Goal: Information Seeking & Learning: Understand process/instructions

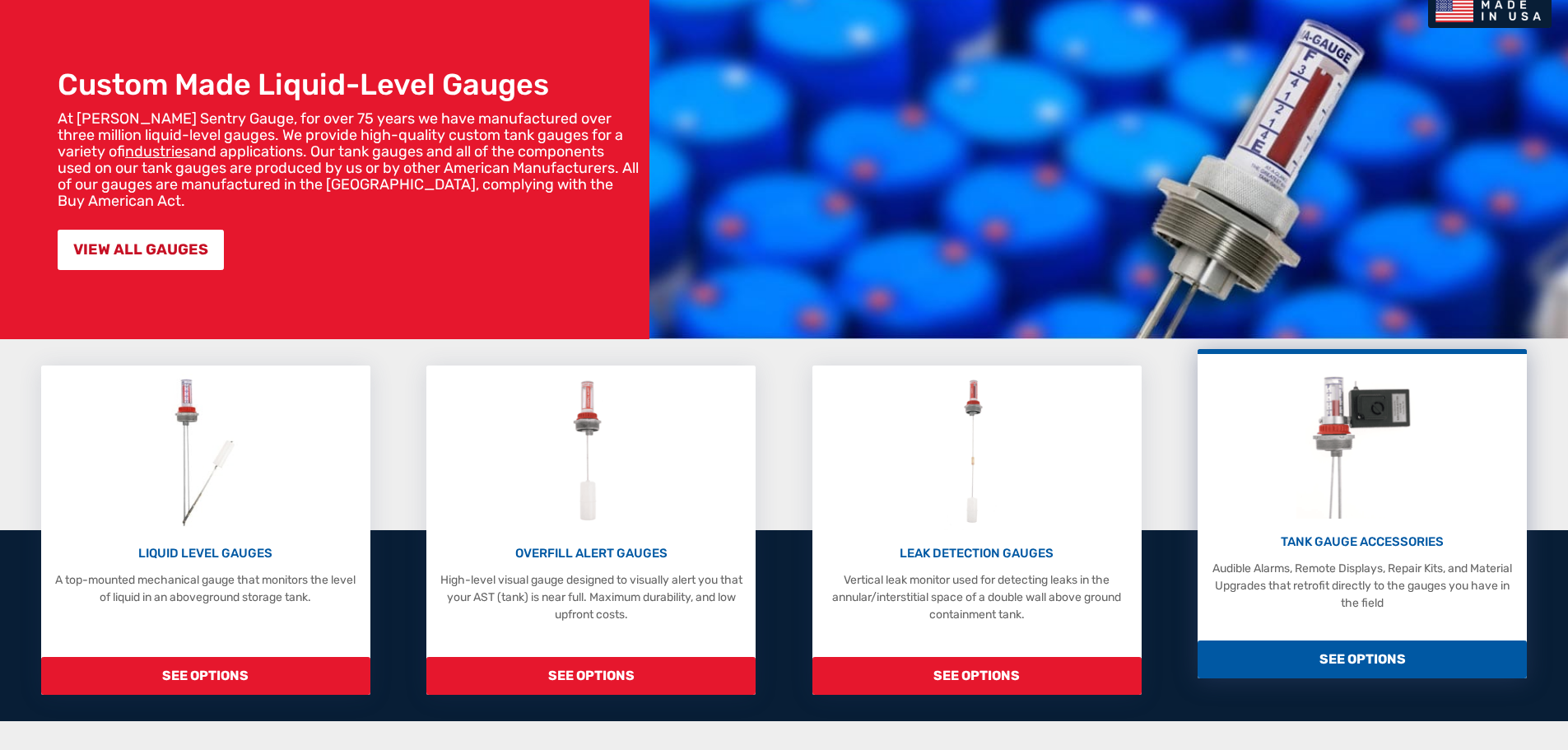
scroll to position [329, 0]
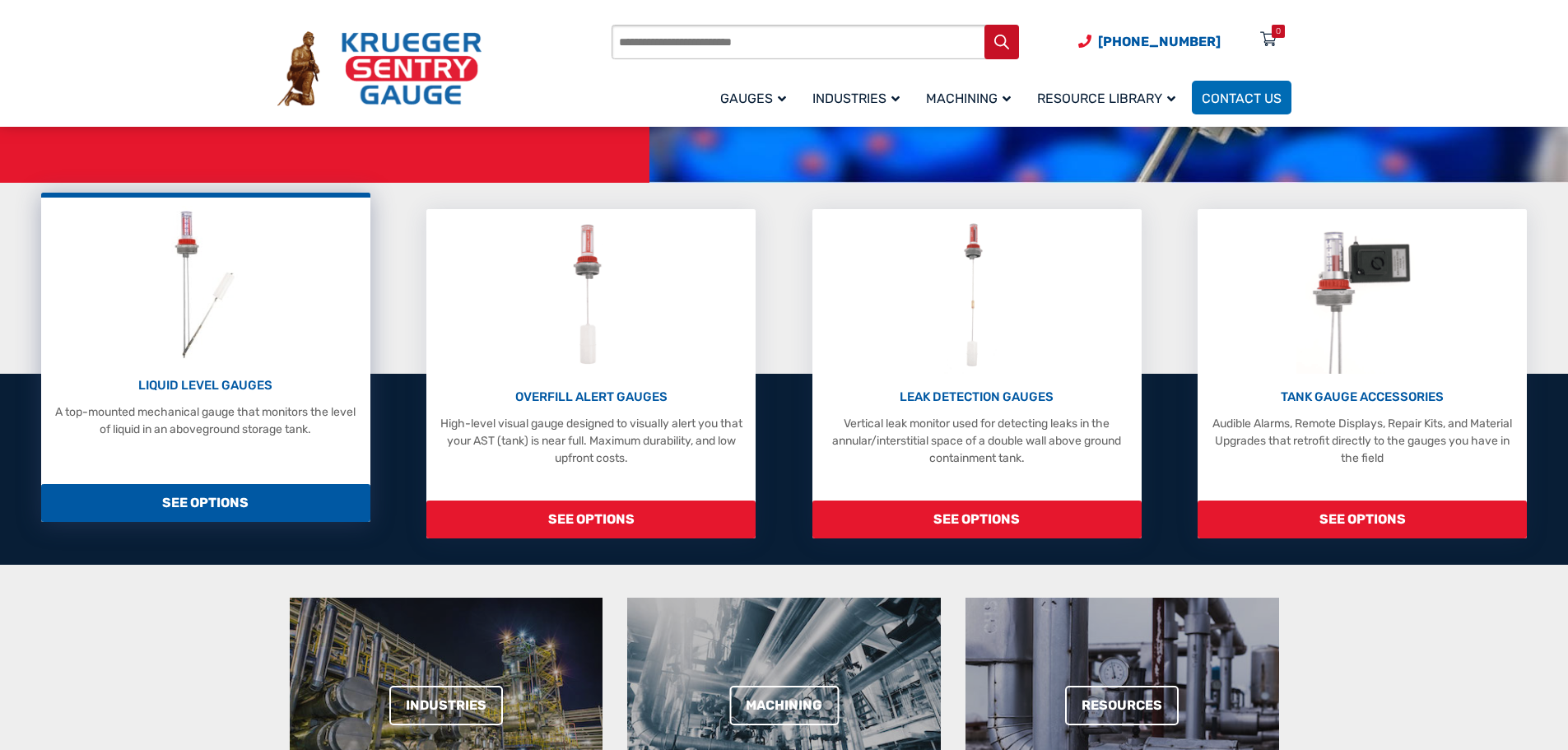
click at [192, 499] on span "SEE OPTIONS" at bounding box center [206, 503] width 329 height 38
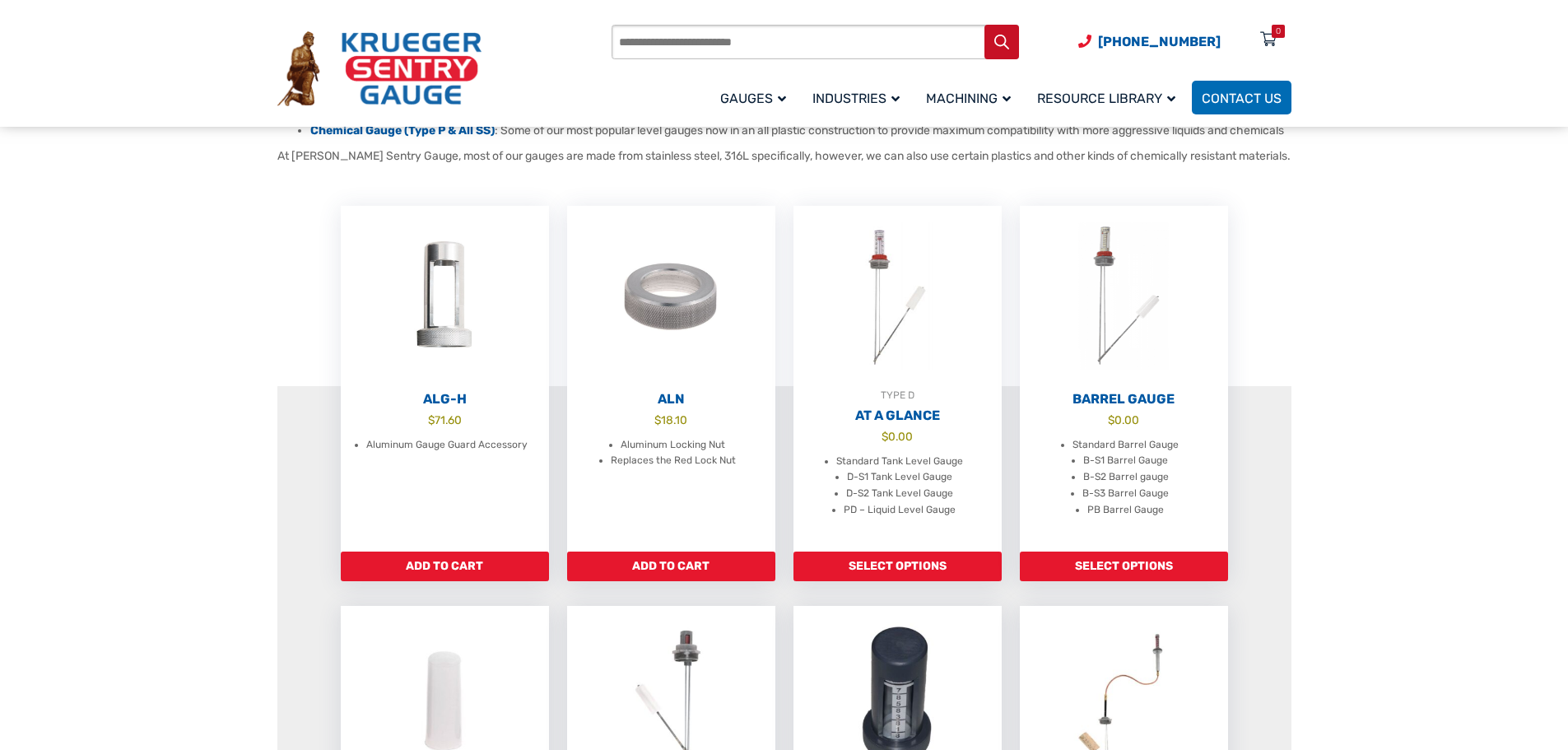
scroll to position [411, 0]
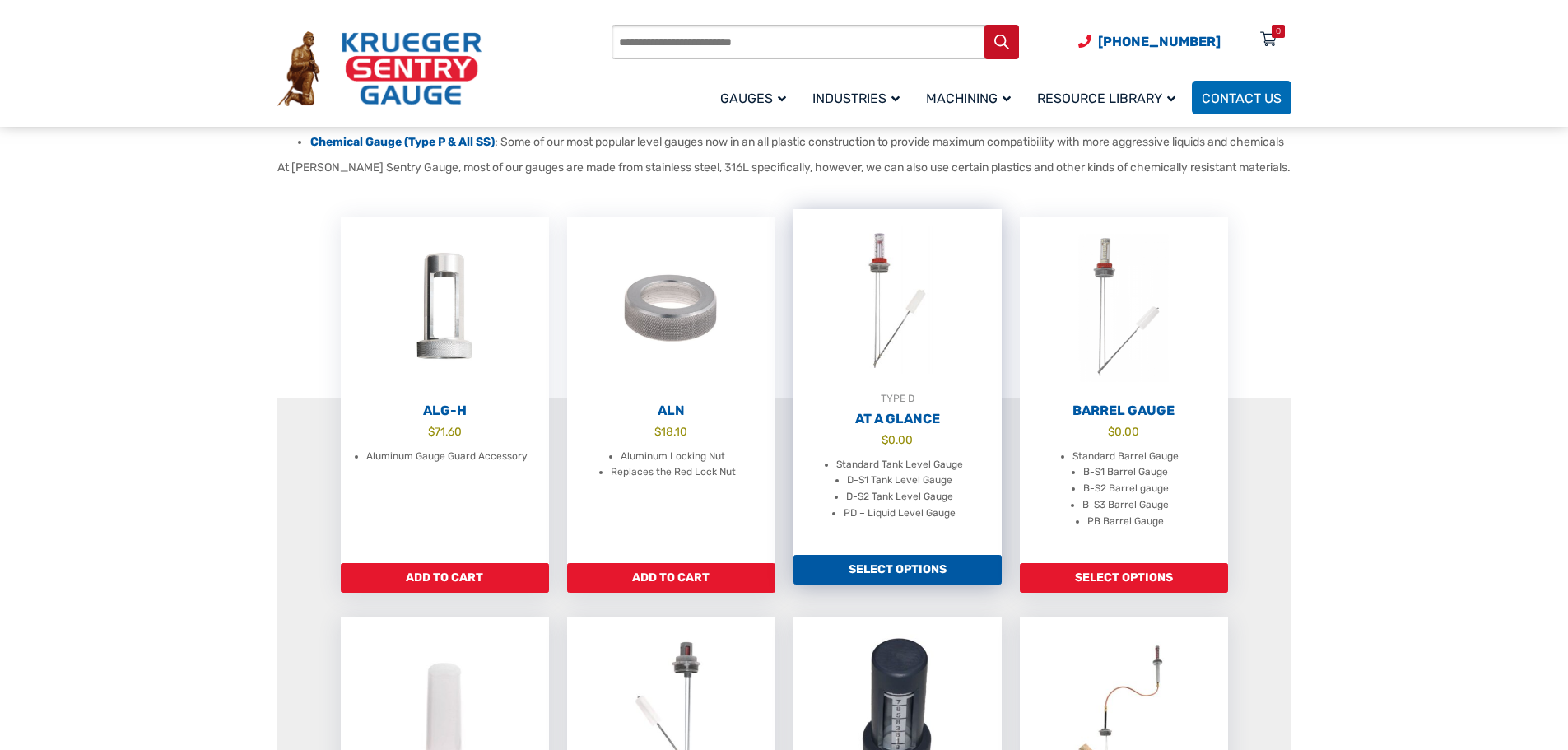
click at [877, 583] on link "Select options" at bounding box center [898, 570] width 209 height 30
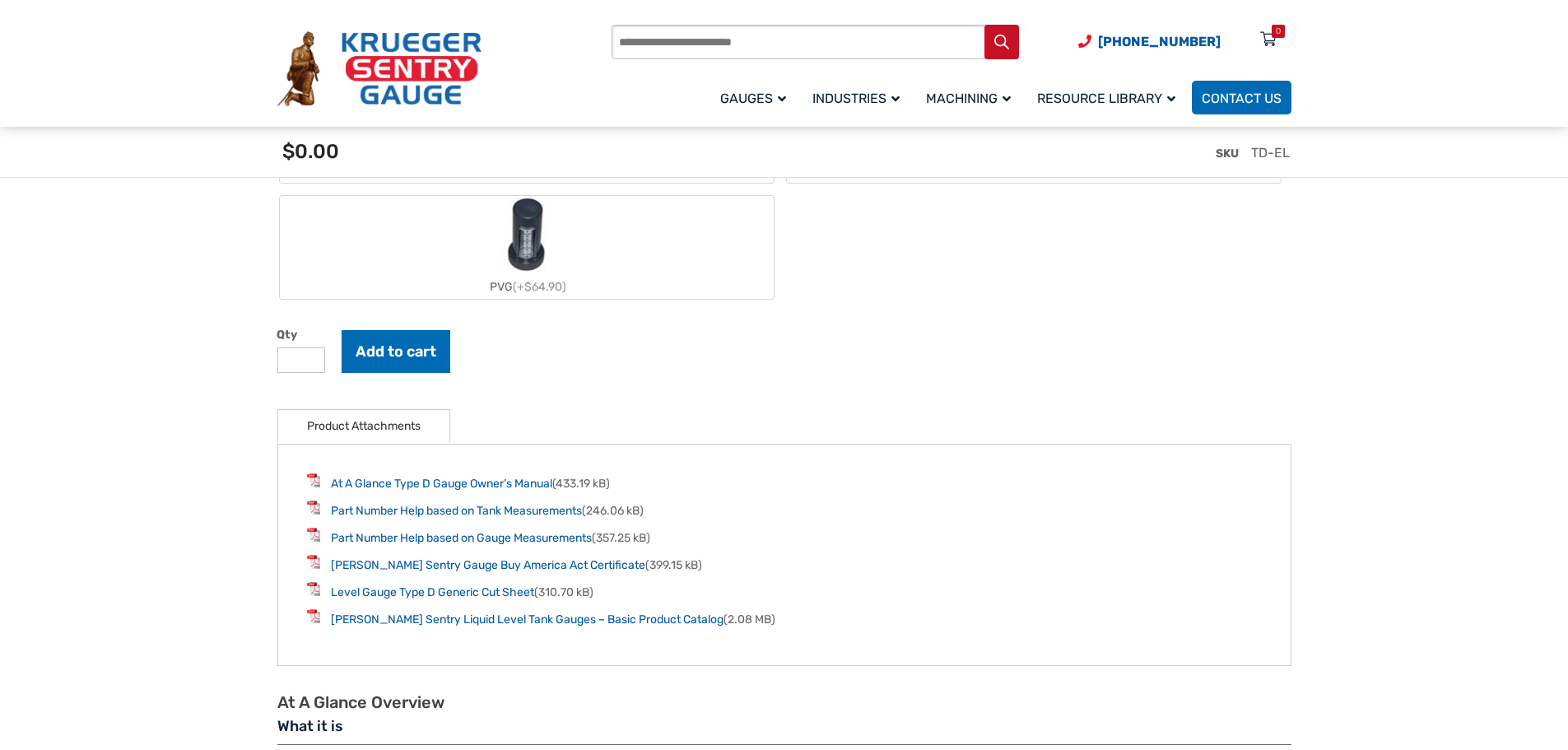
scroll to position [1976, 0]
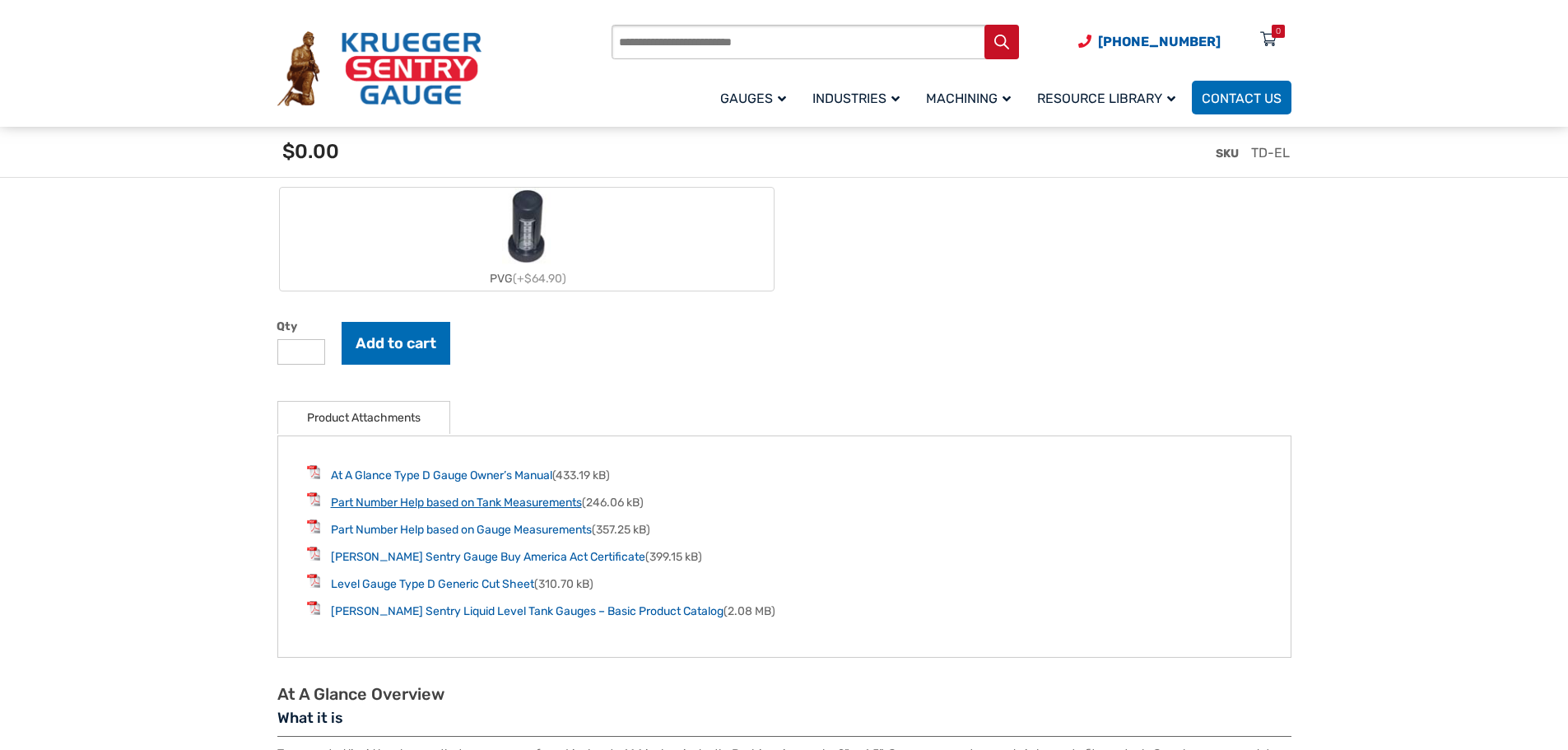
click at [427, 508] on link "Part Number Help based on Tank Measurements" at bounding box center [456, 502] width 252 height 14
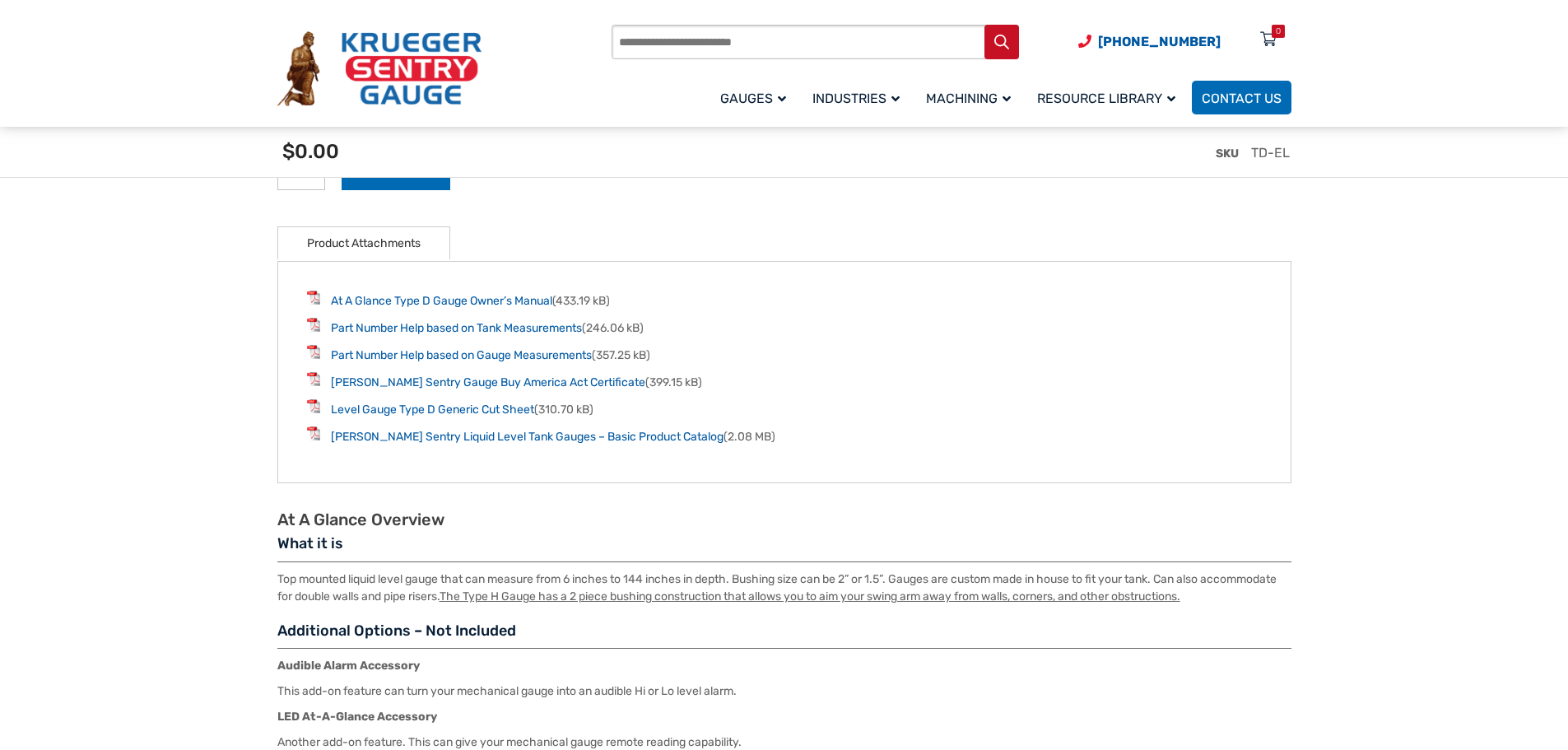
scroll to position [2141, 0]
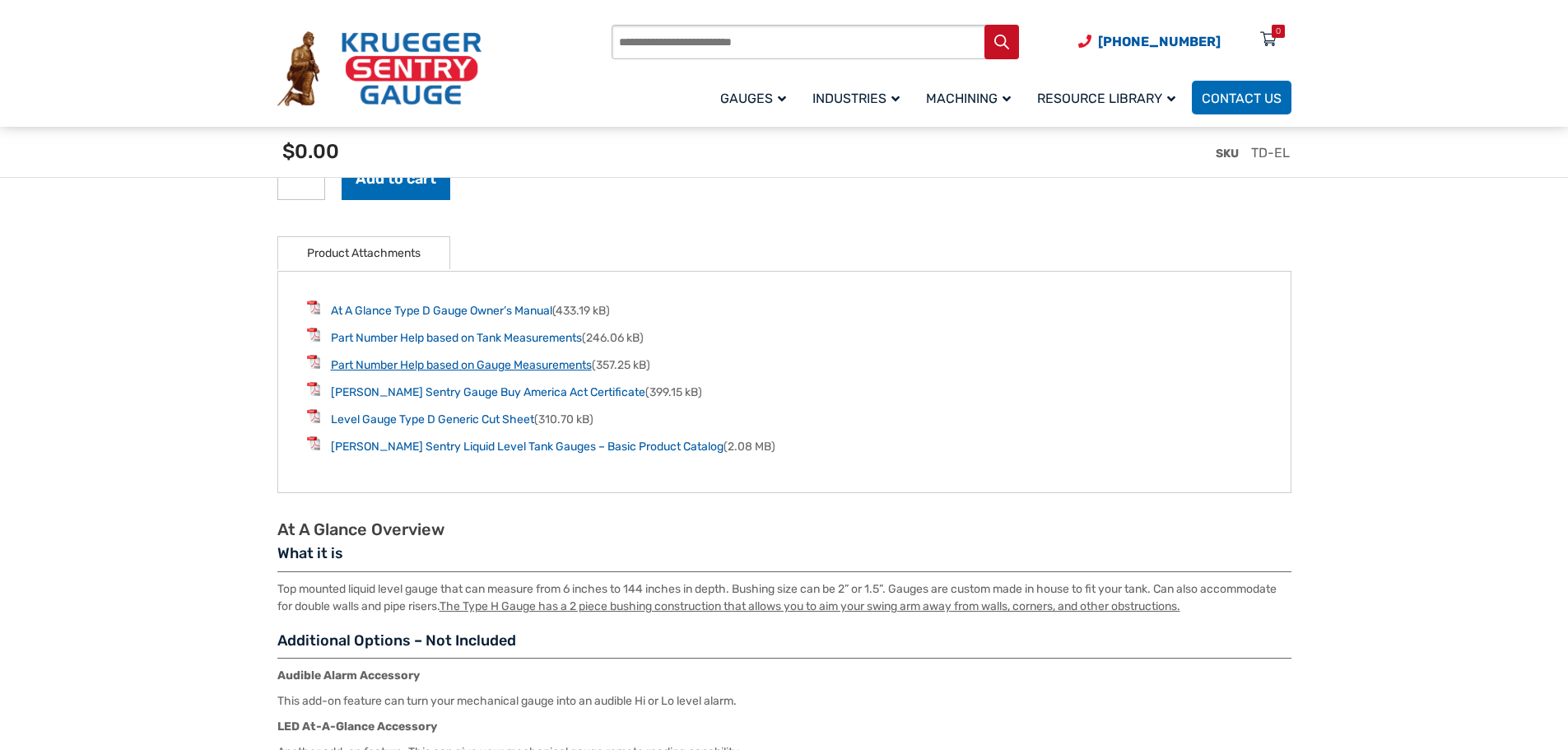
click at [539, 366] on link "Part Number Help based on Gauge Measurements" at bounding box center [461, 365] width 261 height 14
click at [421, 342] on link "Part Number Help based on Tank Measurements" at bounding box center [456, 338] width 252 height 14
click at [536, 451] on link "Krueger Sentry Liquid Level Tank Gauges – Basic Product Catalog" at bounding box center [527, 446] width 393 height 14
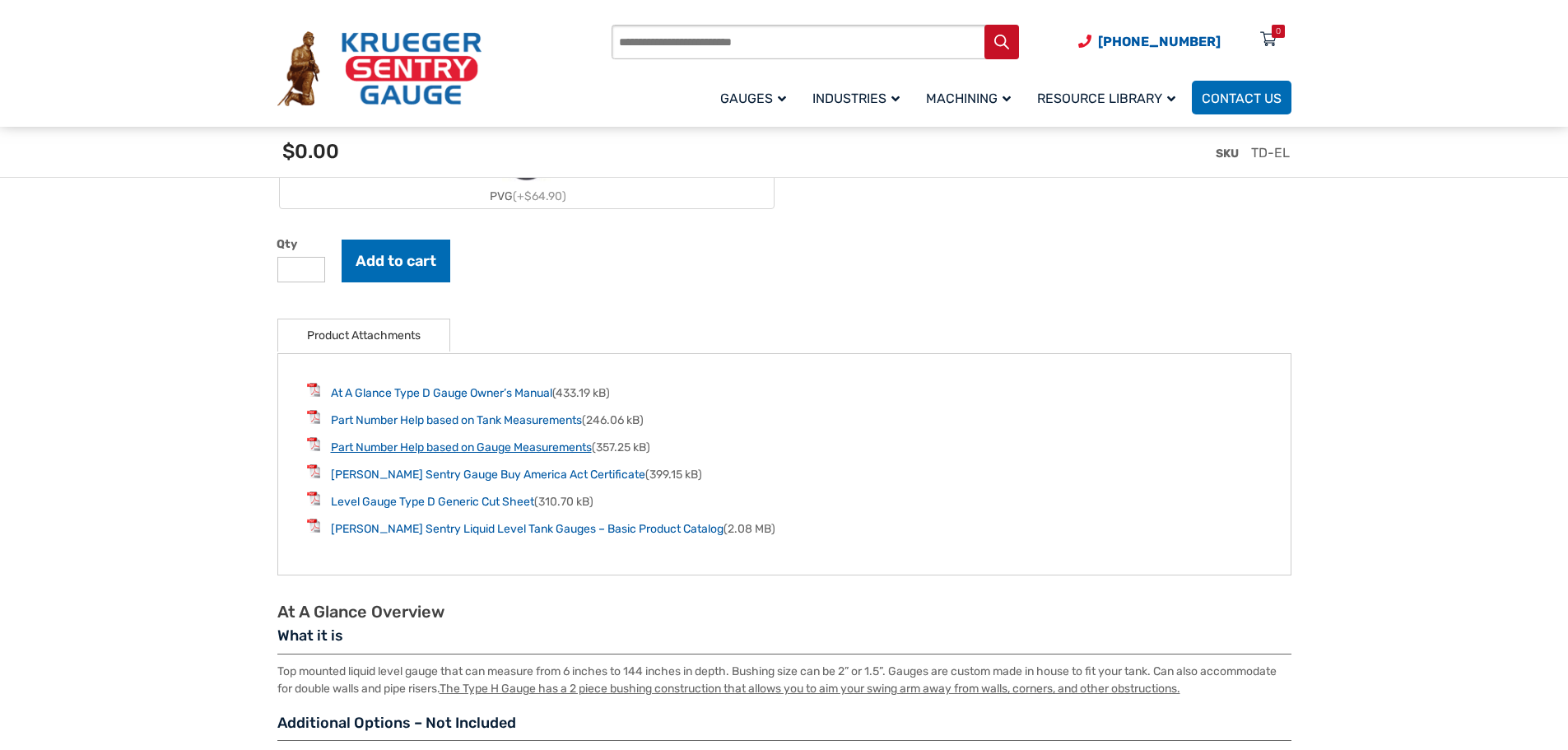
click at [475, 452] on link "Part Number Help based on Gauge Measurements" at bounding box center [461, 447] width 261 height 14
click at [417, 427] on link "Part Number Help based on Tank Measurements" at bounding box center [456, 420] width 252 height 14
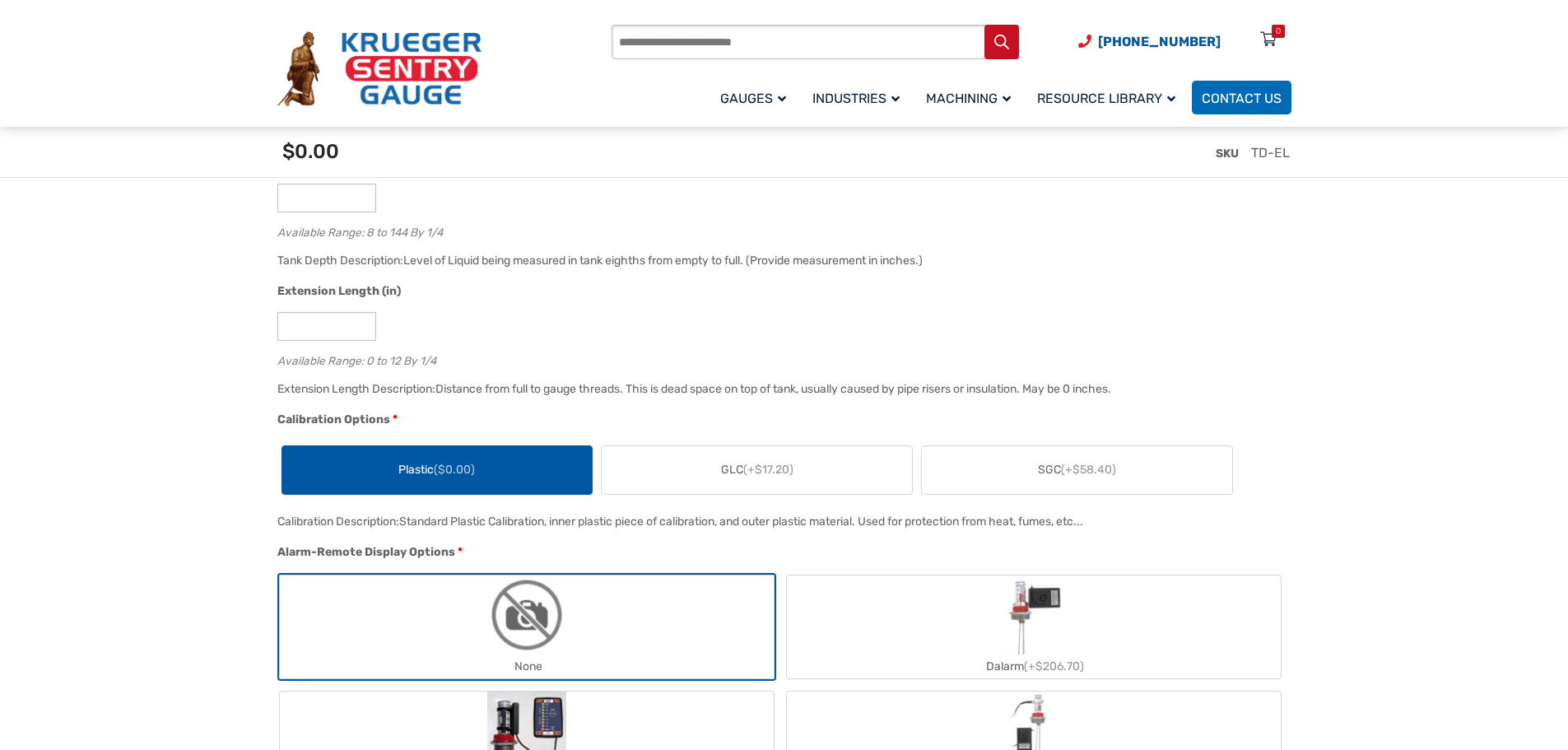
scroll to position [1235, 0]
